Goal: Go to known website: Go to known website

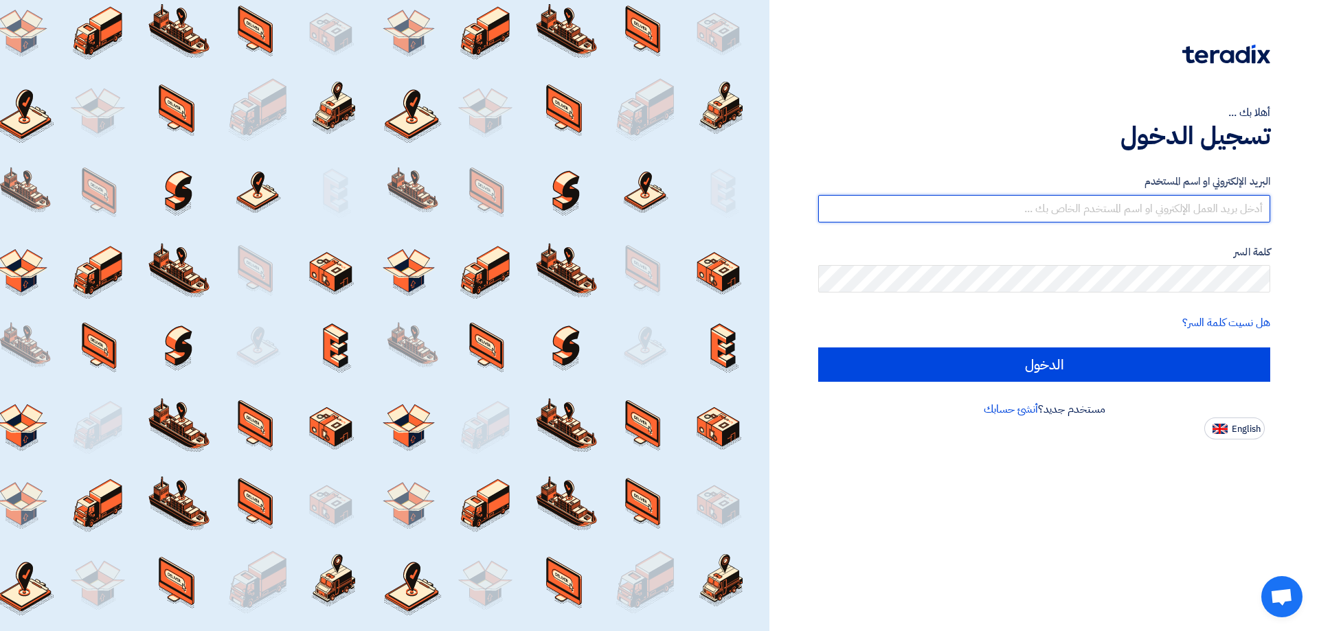
click at [1180, 218] on input "text" at bounding box center [1044, 208] width 452 height 27
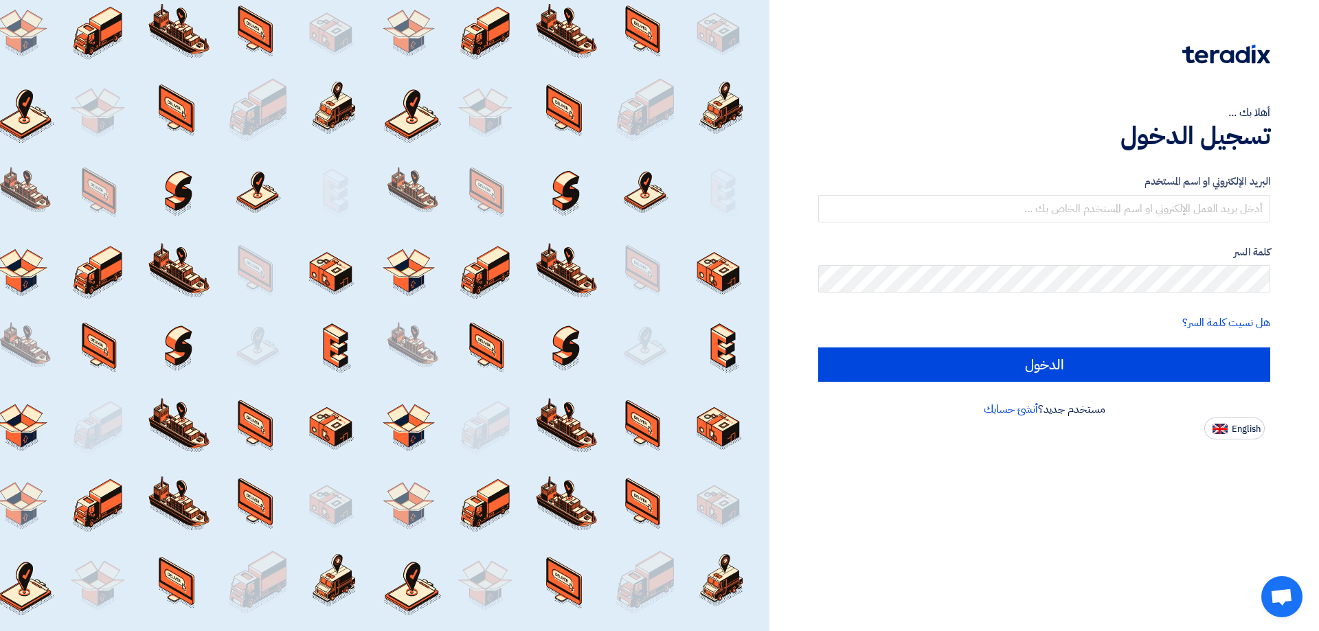
click at [1228, 52] on img at bounding box center [1226, 54] width 88 height 19
